Goal: Manage account settings

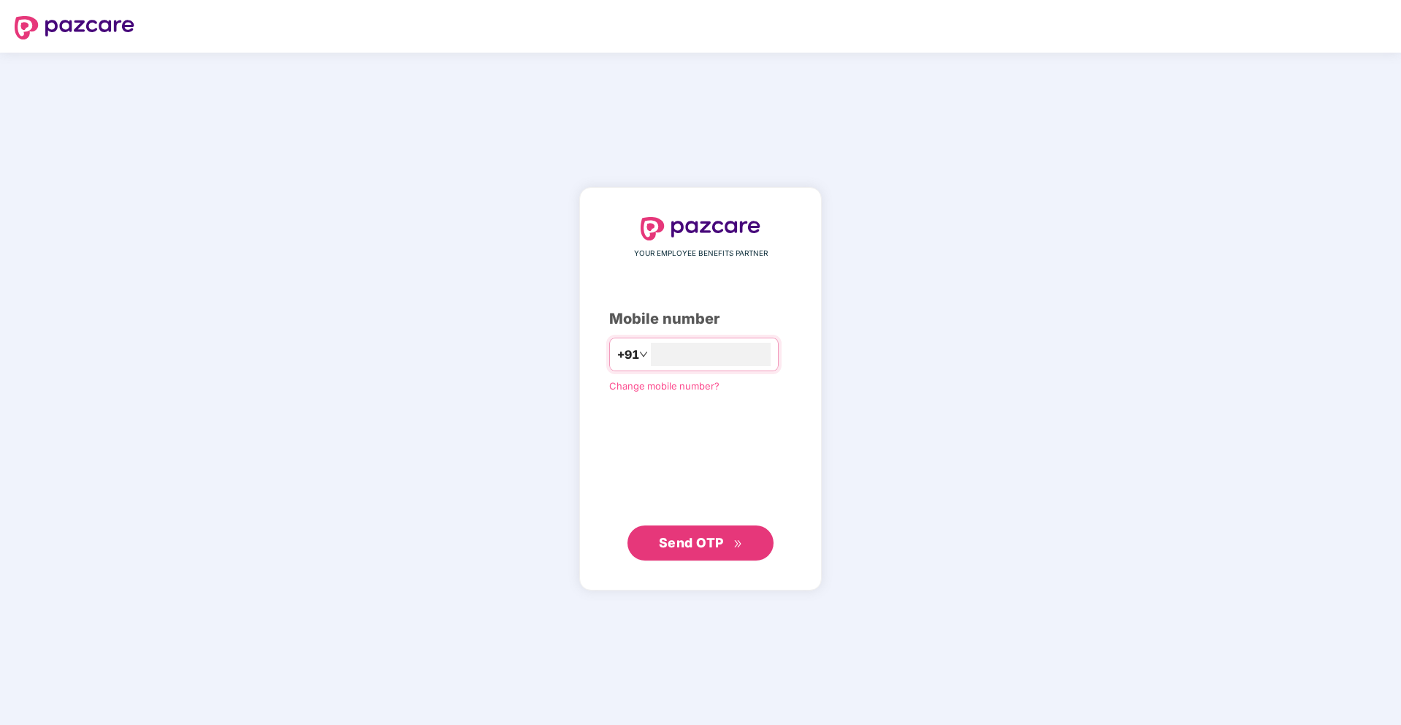
click at [711, 380] on span "Change mobile number?" at bounding box center [664, 386] width 110 height 12
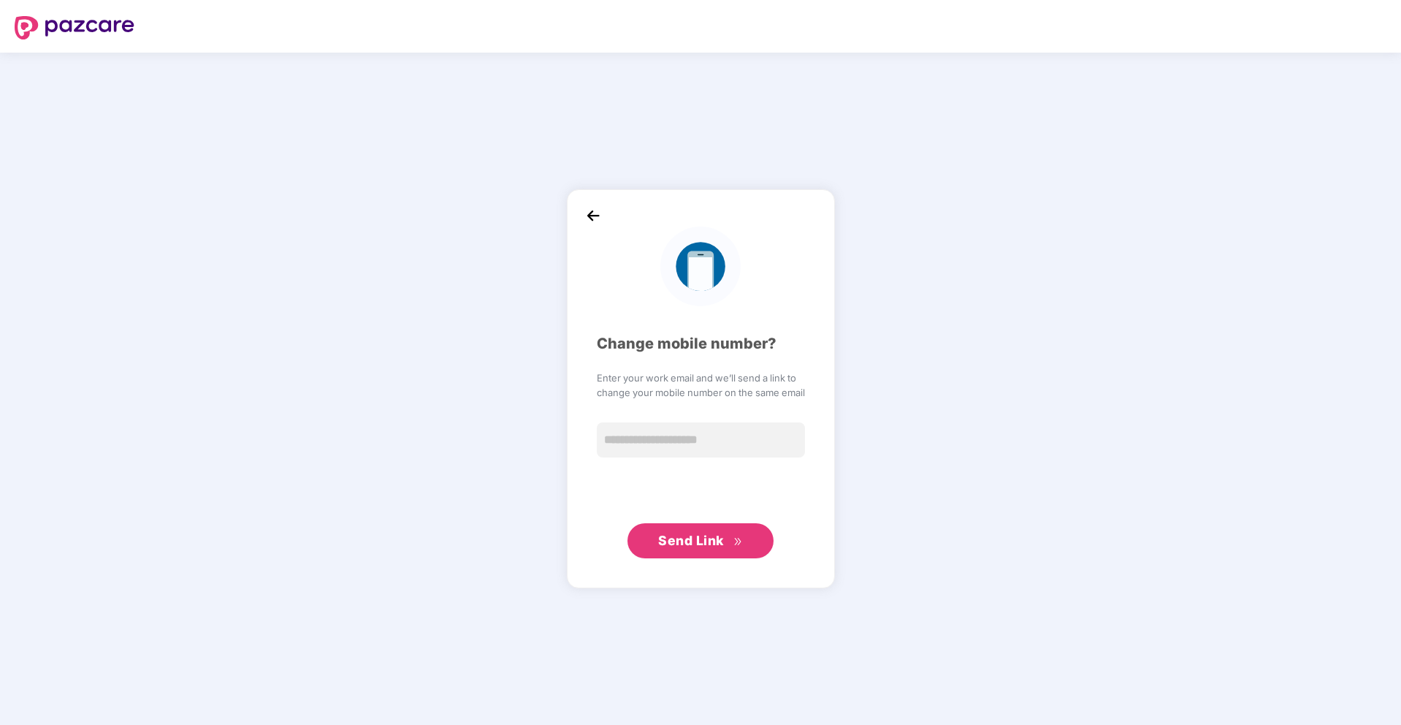
click at [588, 208] on img at bounding box center [593, 216] width 22 height 22
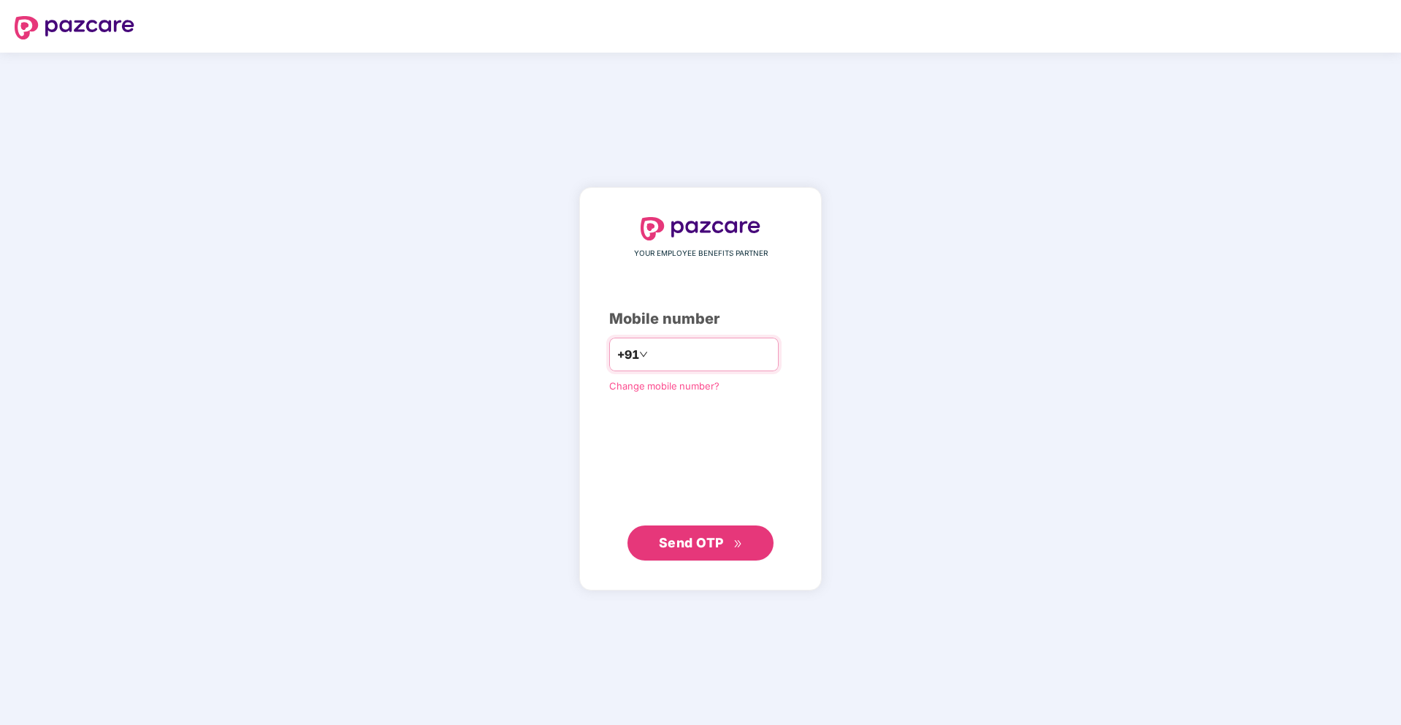
click at [690, 348] on input "number" at bounding box center [711, 354] width 120 height 23
type input "**********"
click at [702, 538] on span "Send OTP" at bounding box center [691, 542] width 65 height 15
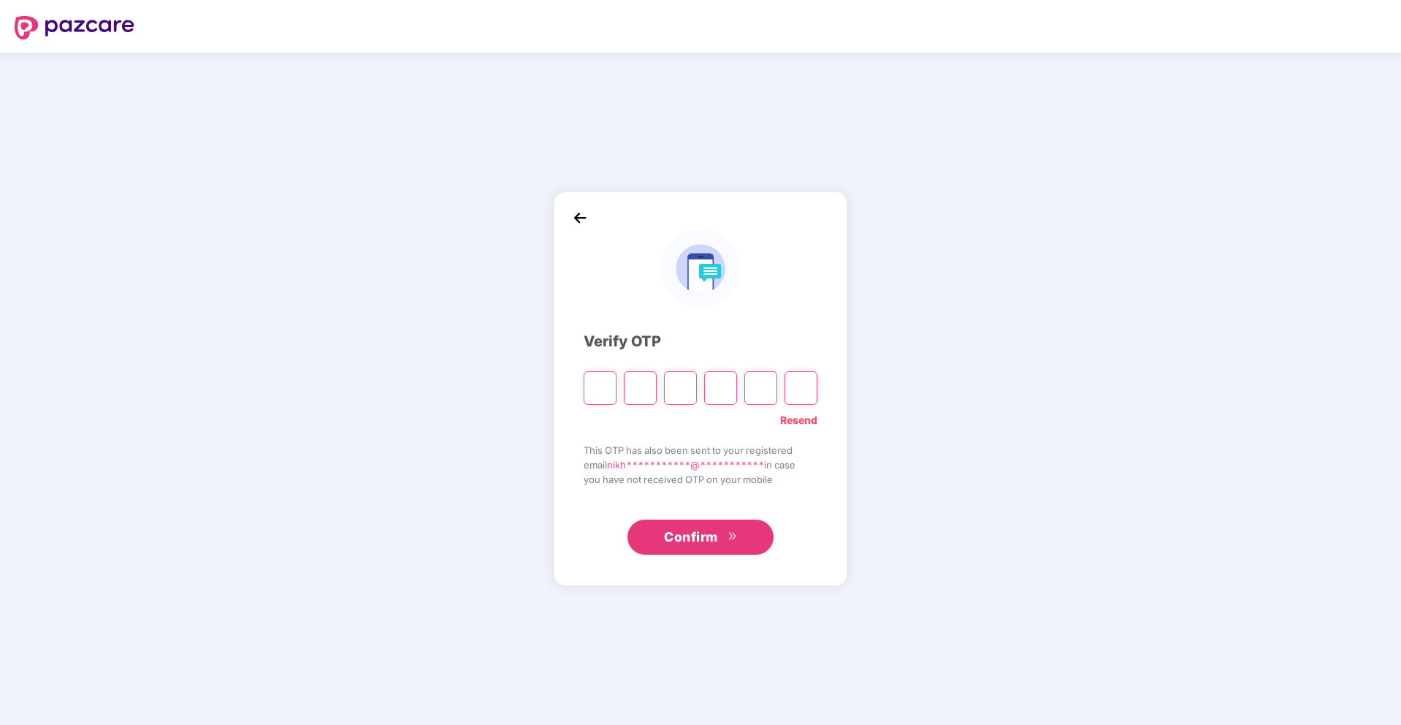
type input "*"
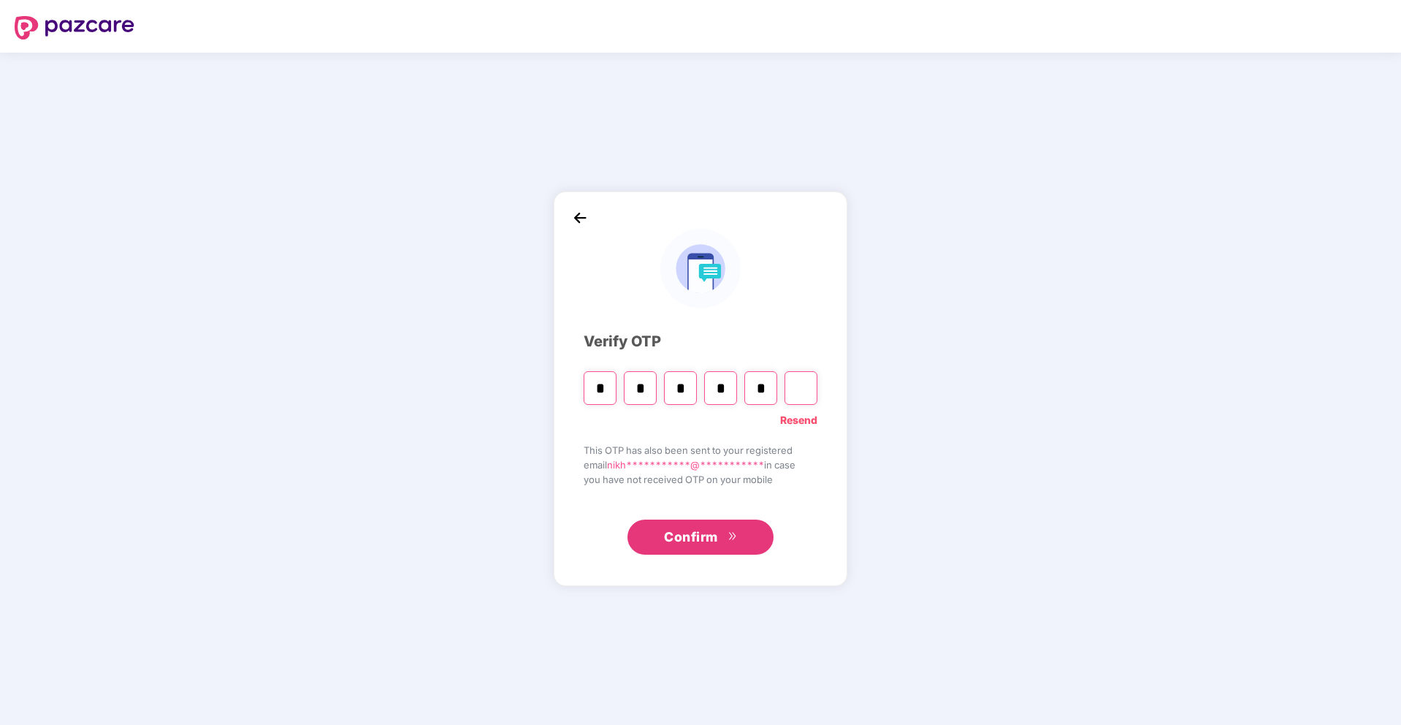
type input "*"
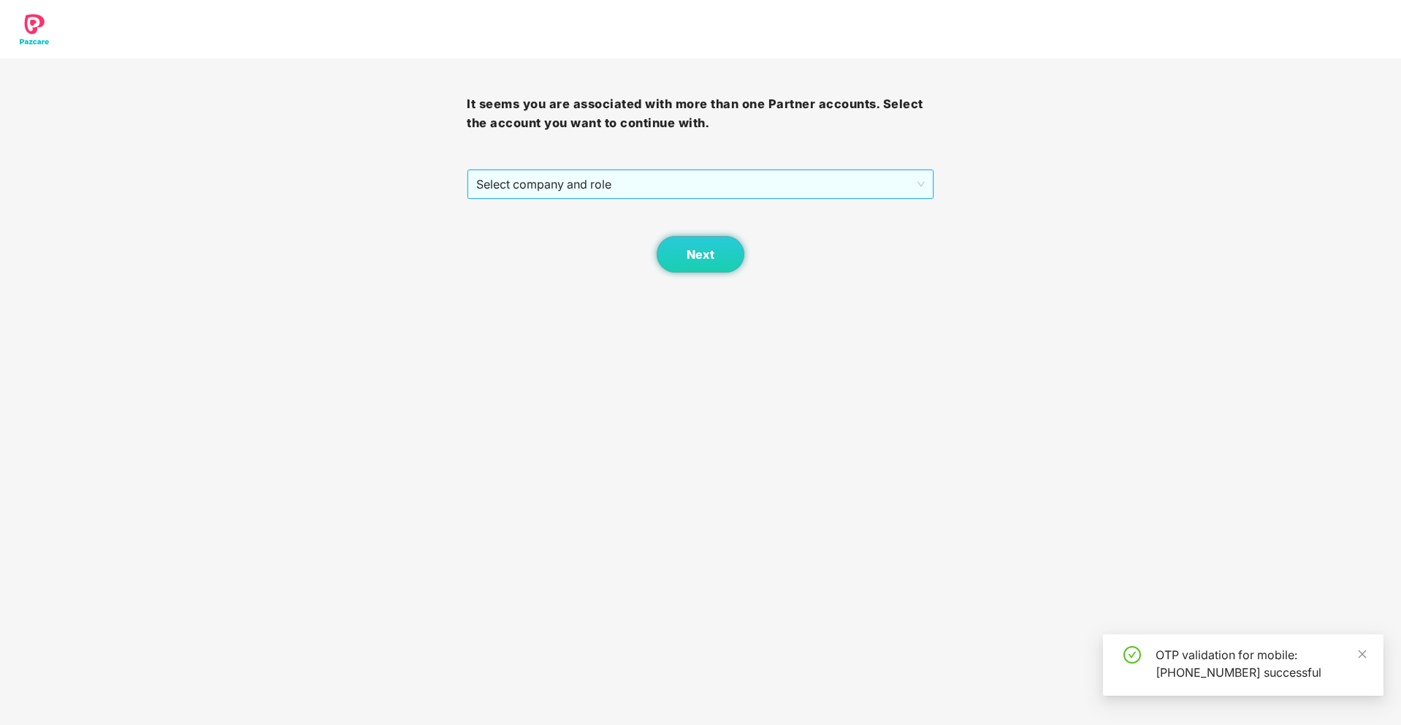
click at [685, 176] on span "Select company and role" at bounding box center [700, 184] width 448 height 28
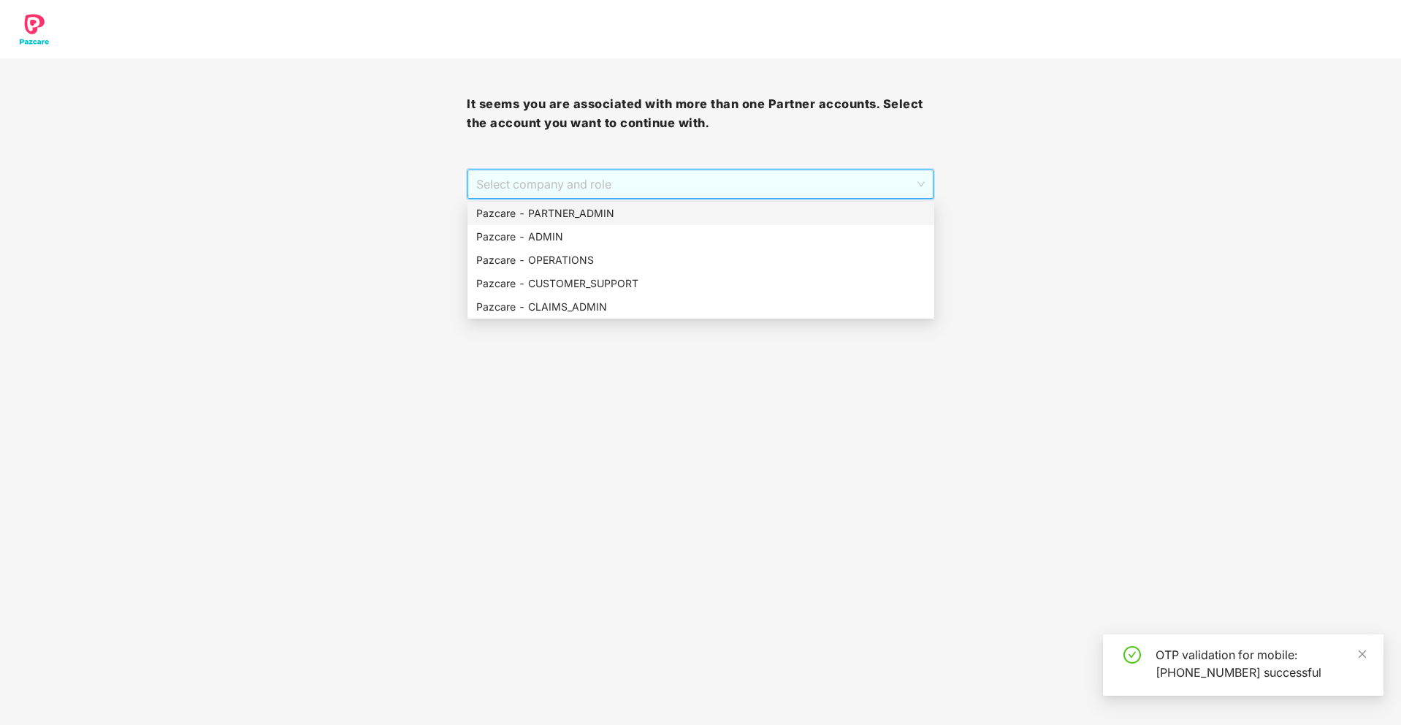
click at [641, 213] on div "Pazcare - PARTNER_ADMIN" at bounding box center [700, 213] width 449 height 16
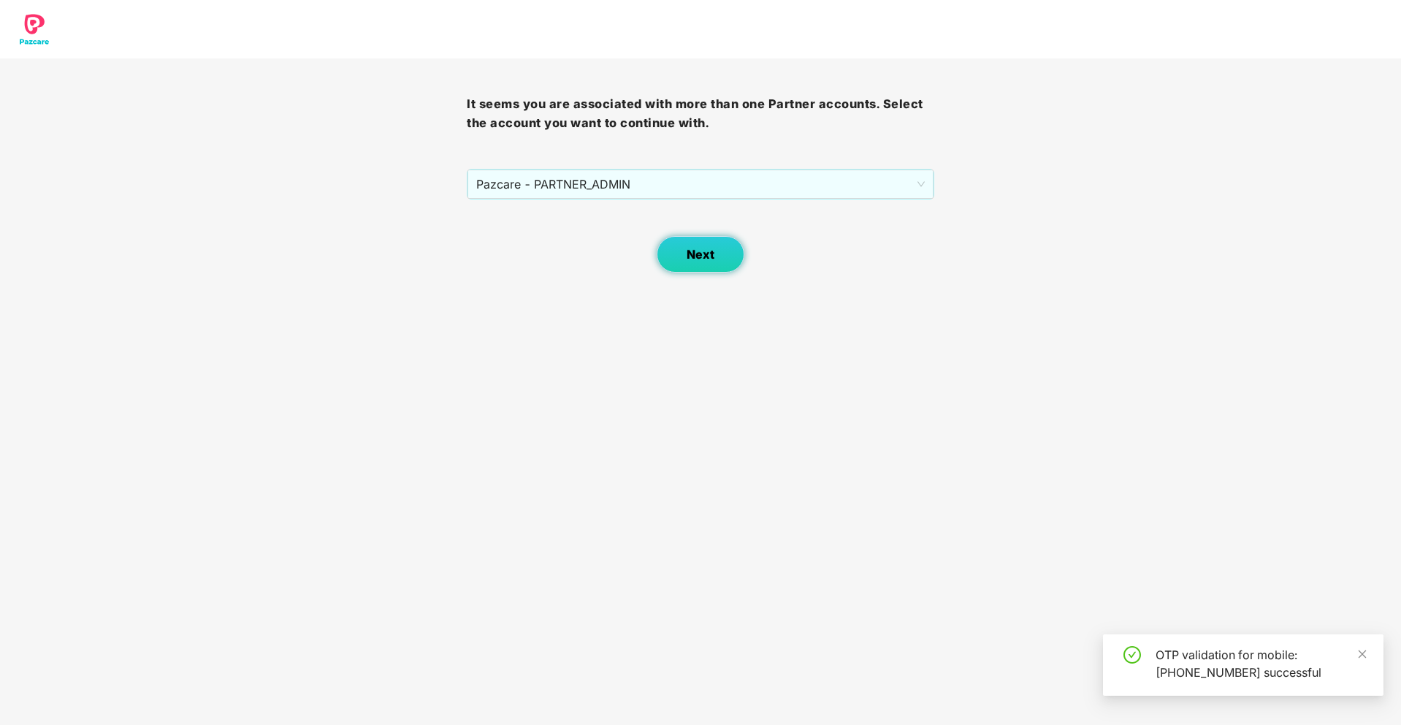
click at [667, 258] on button "Next" at bounding box center [701, 254] width 88 height 37
